Goal: Task Accomplishment & Management: Use online tool/utility

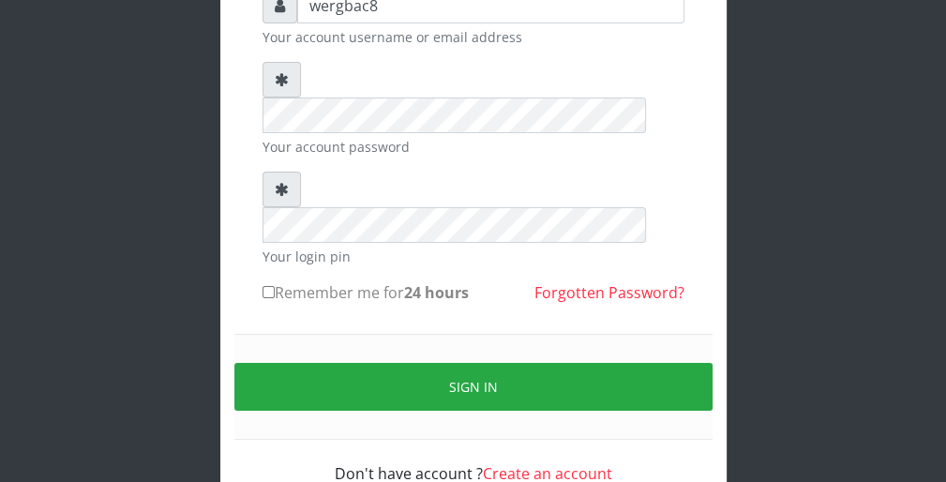
scroll to position [172, 0]
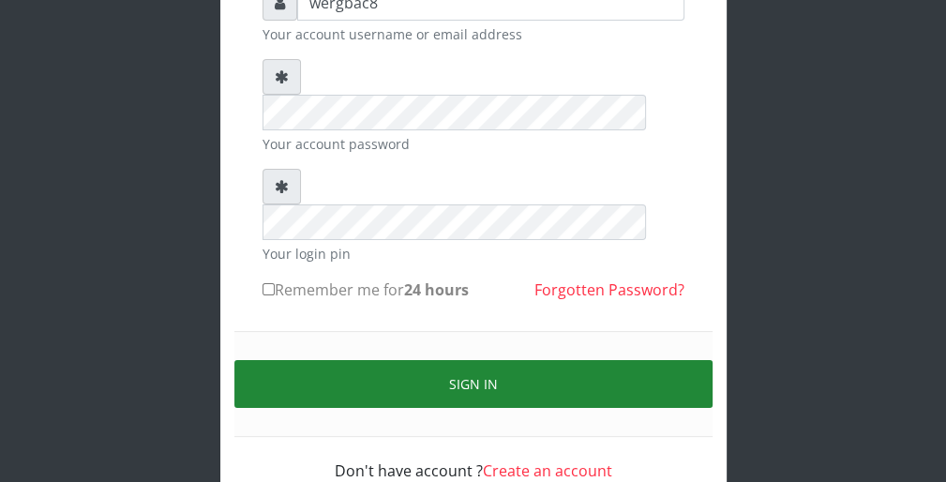
click at [669, 360] on button "Sign in" at bounding box center [473, 384] width 478 height 48
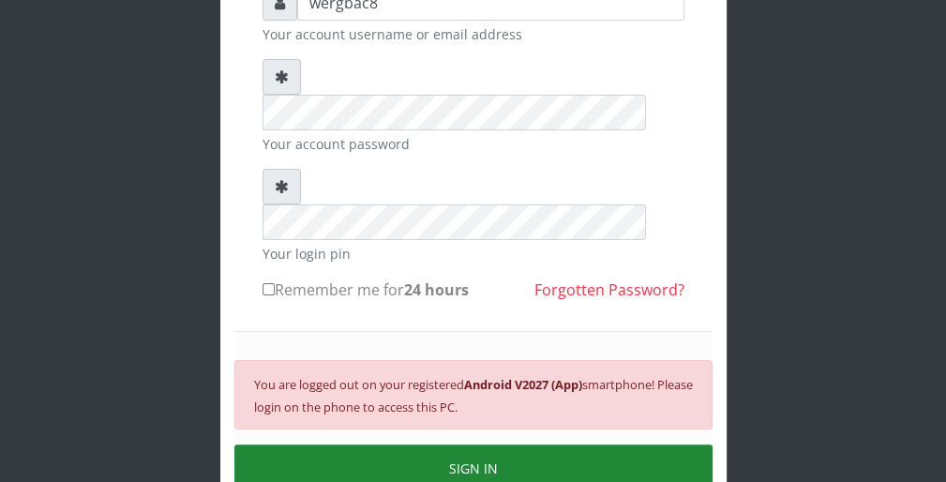
click at [650, 444] on button "SIGN IN" at bounding box center [473, 468] width 478 height 48
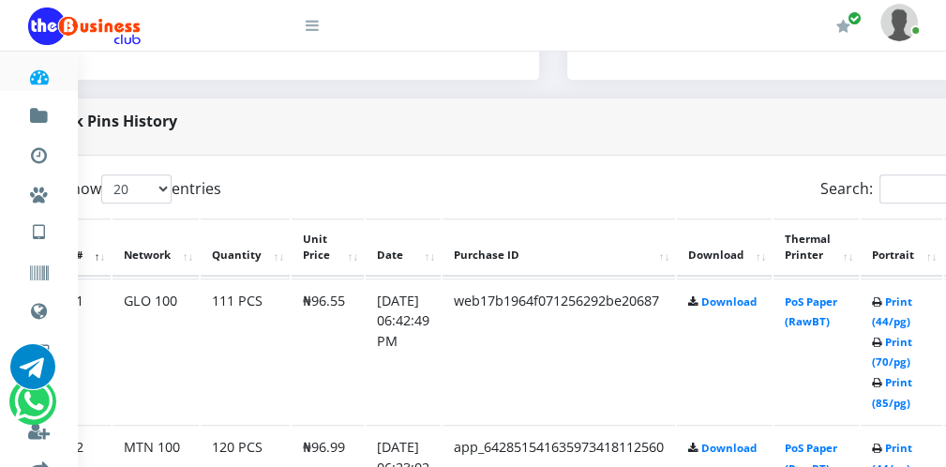
scroll to position [862, 75]
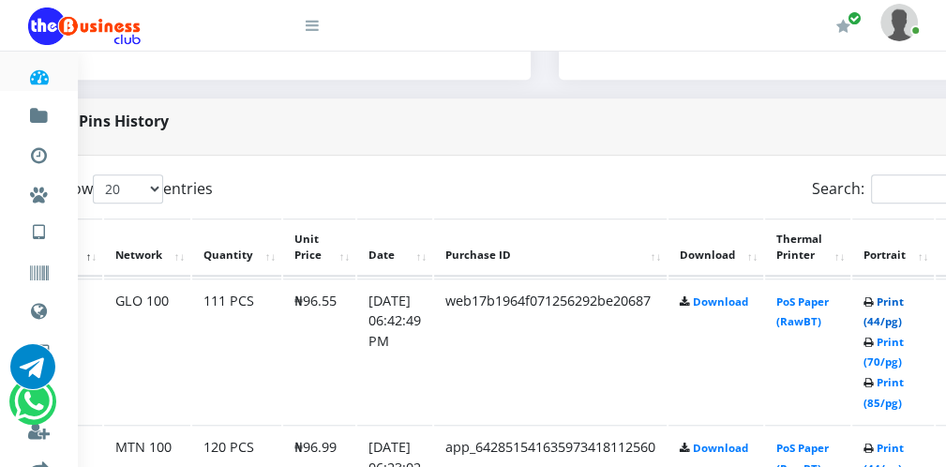
click at [886, 319] on link "Print (44/pg)" at bounding box center [883, 311] width 40 height 35
